Goal: Task Accomplishment & Management: Use online tool/utility

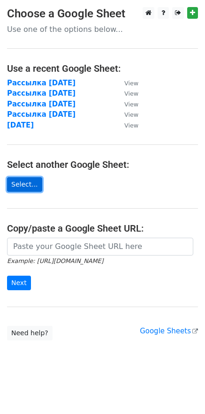
click at [27, 182] on link "Select..." at bounding box center [24, 184] width 35 height 15
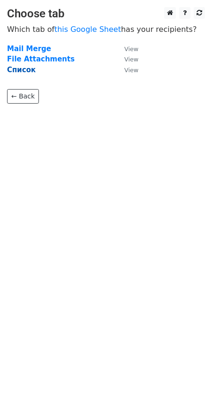
click at [23, 67] on strong "Список" at bounding box center [21, 70] width 29 height 8
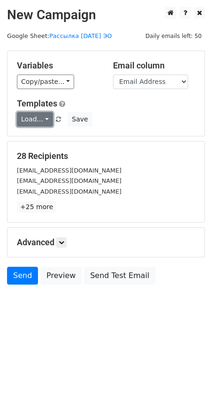
click at [40, 113] on link "Load..." at bounding box center [35, 119] width 36 height 15
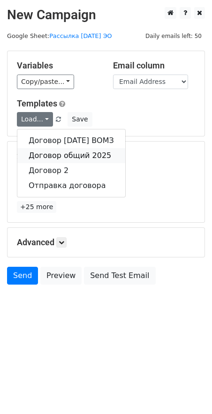
click at [52, 153] on link "Договор общий 2025" at bounding box center [71, 155] width 108 height 15
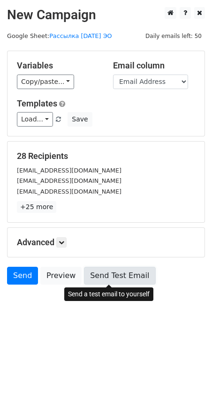
click at [98, 280] on link "Send Test Email" at bounding box center [119, 276] width 71 height 18
